Goal: Transaction & Acquisition: Purchase product/service

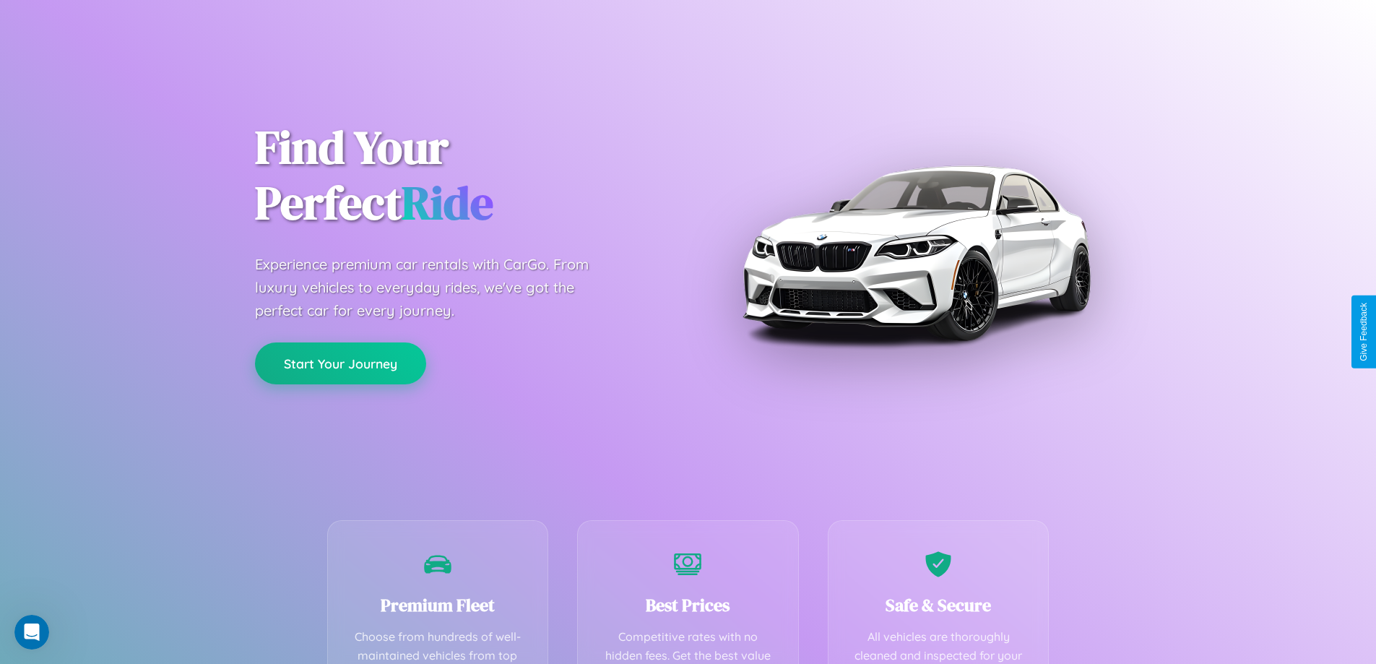
click at [340, 363] on button "Start Your Journey" at bounding box center [340, 363] width 171 height 42
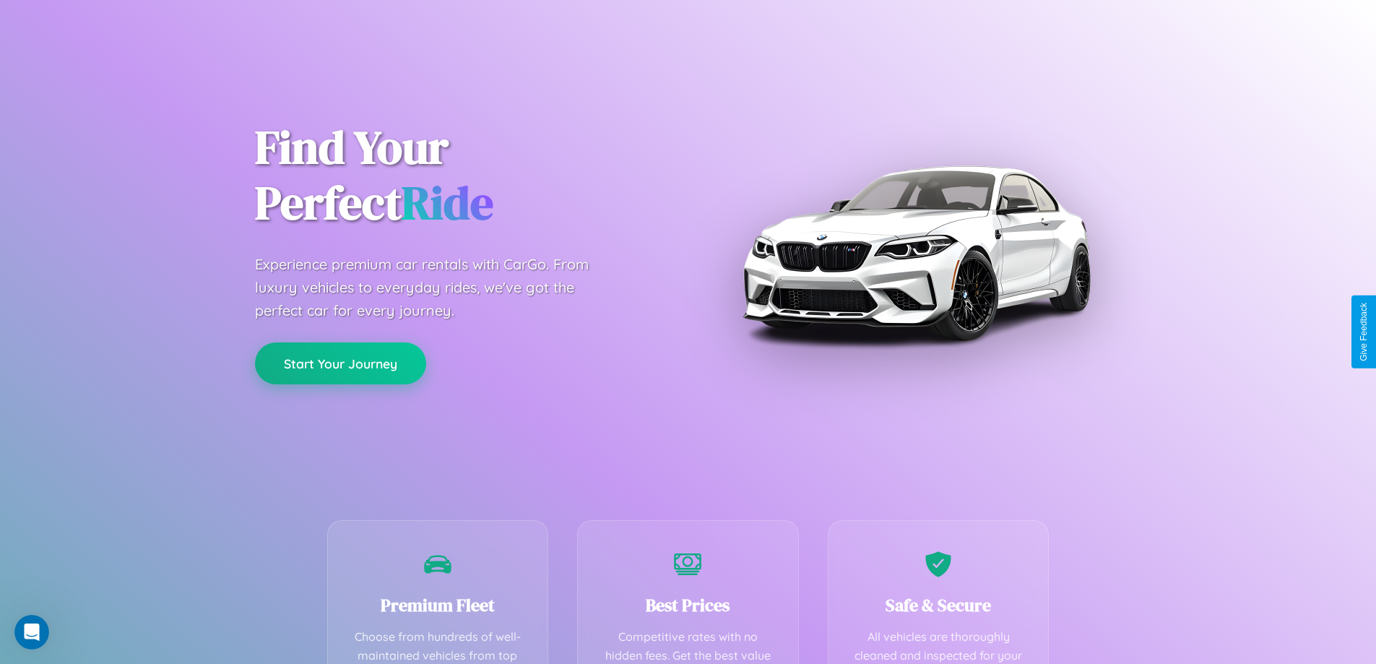
click at [340, 363] on button "Start Your Journey" at bounding box center [340, 363] width 171 height 42
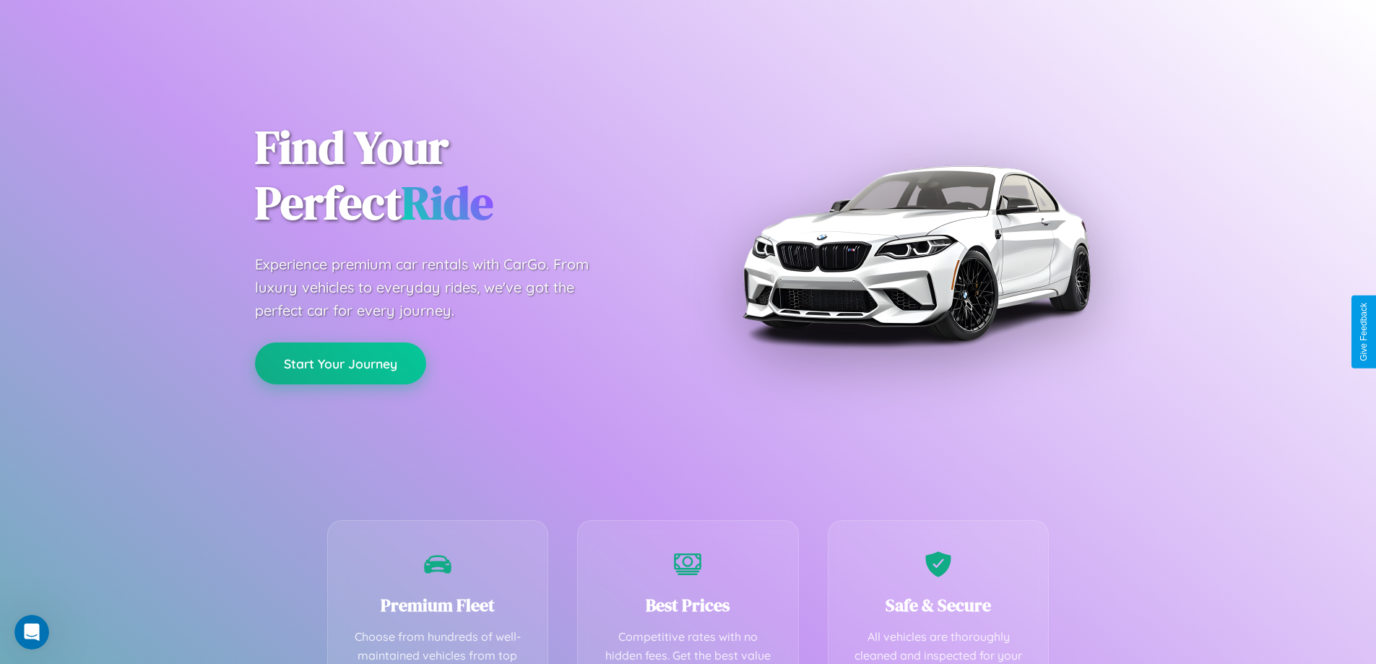
click at [340, 363] on button "Start Your Journey" at bounding box center [340, 363] width 171 height 42
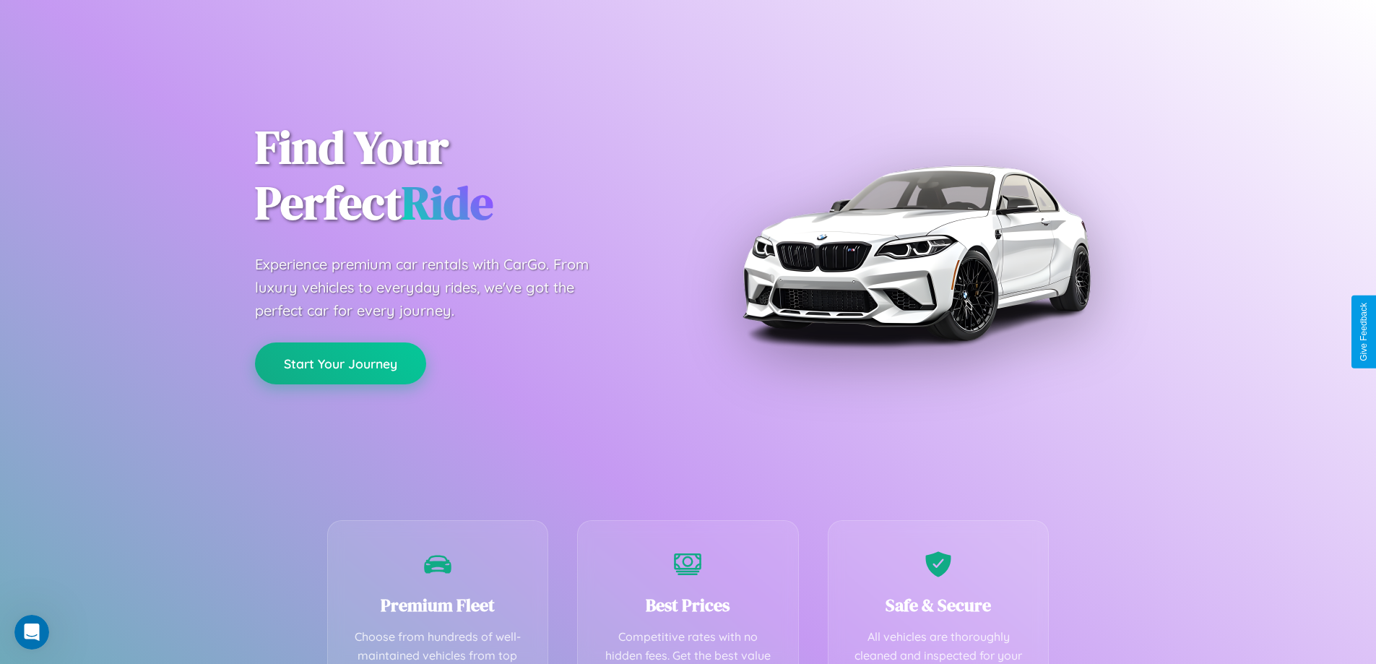
click at [340, 363] on button "Start Your Journey" at bounding box center [340, 363] width 171 height 42
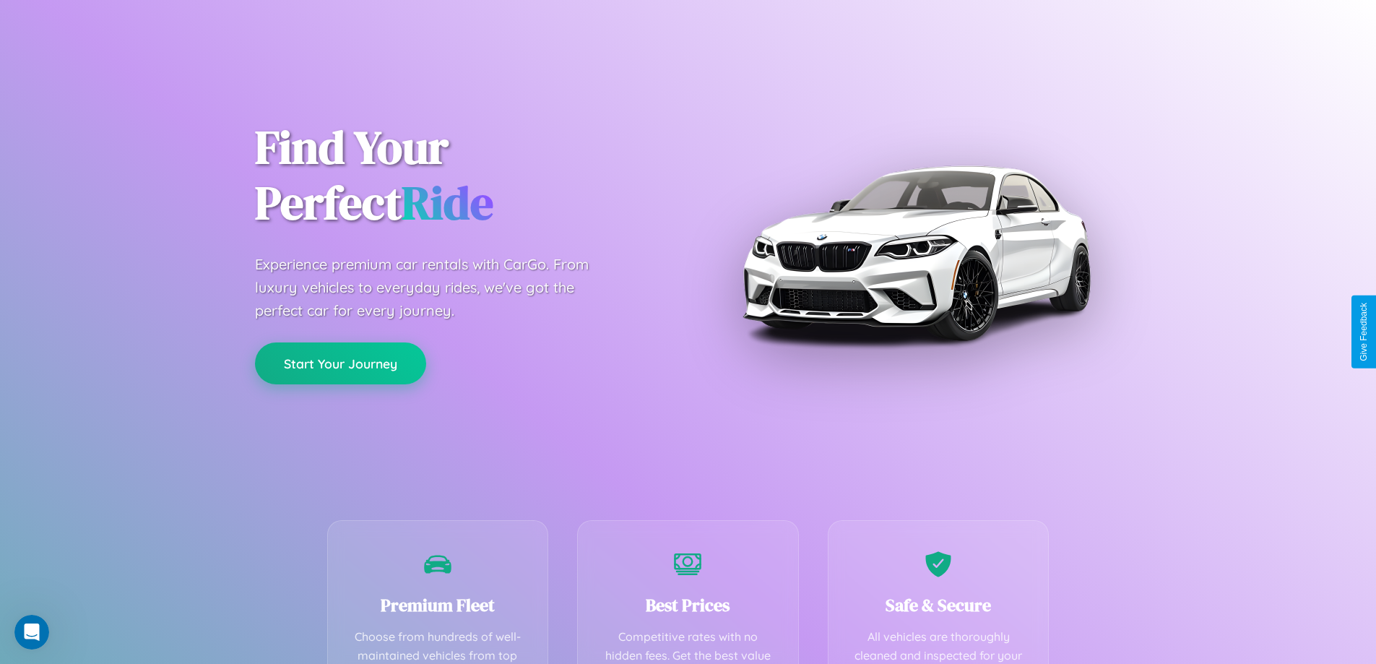
click at [340, 363] on button "Start Your Journey" at bounding box center [340, 363] width 171 height 42
